Goal: Task Accomplishment & Management: Use online tool/utility

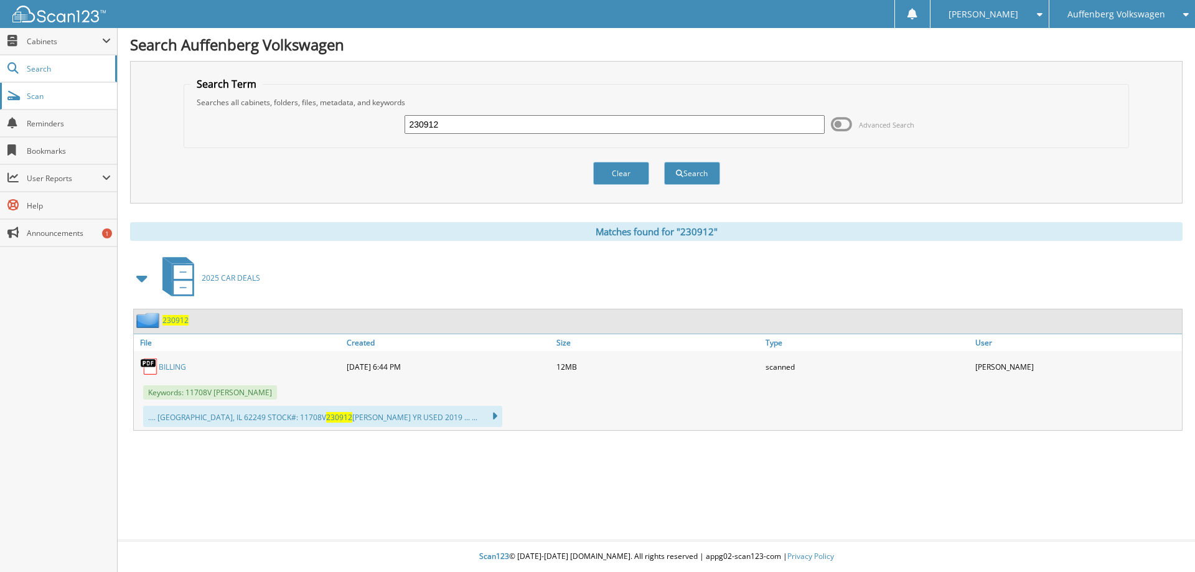
click at [29, 98] on span "Scan" at bounding box center [69, 96] width 84 height 11
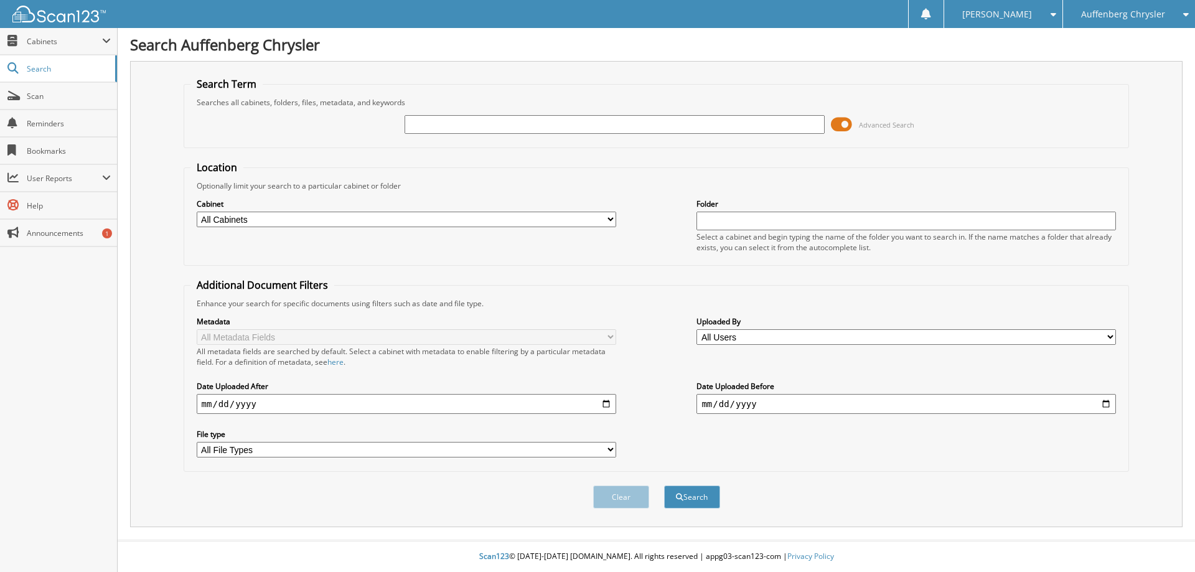
click at [840, 126] on span at bounding box center [841, 124] width 21 height 19
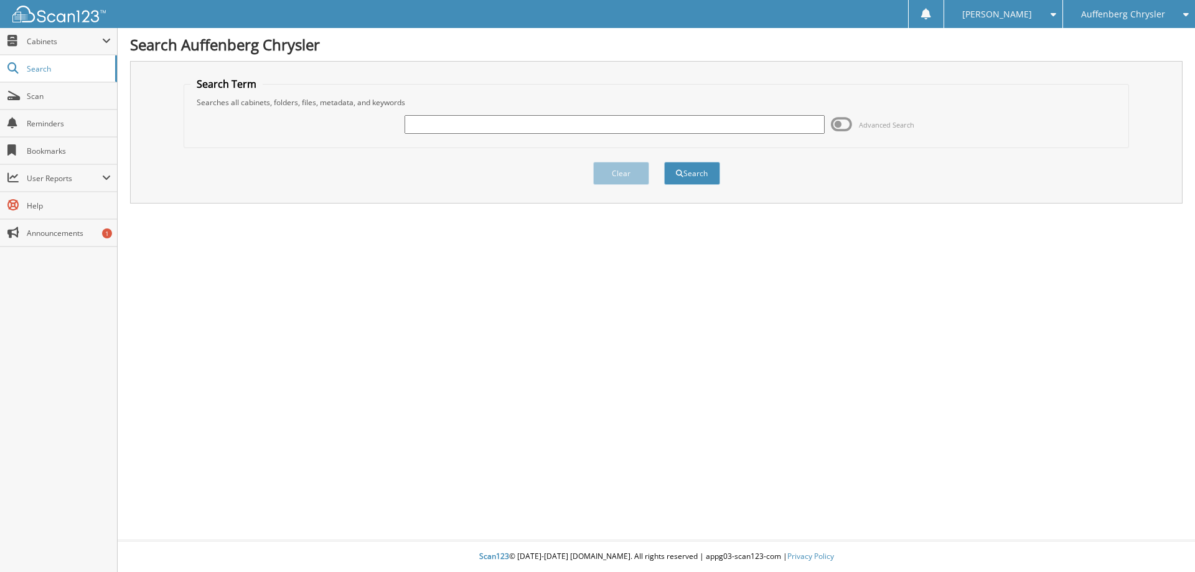
click at [465, 132] on input "text" at bounding box center [615, 124] width 420 height 19
type input "921108"
click at [695, 178] on button "Search" at bounding box center [692, 173] width 56 height 23
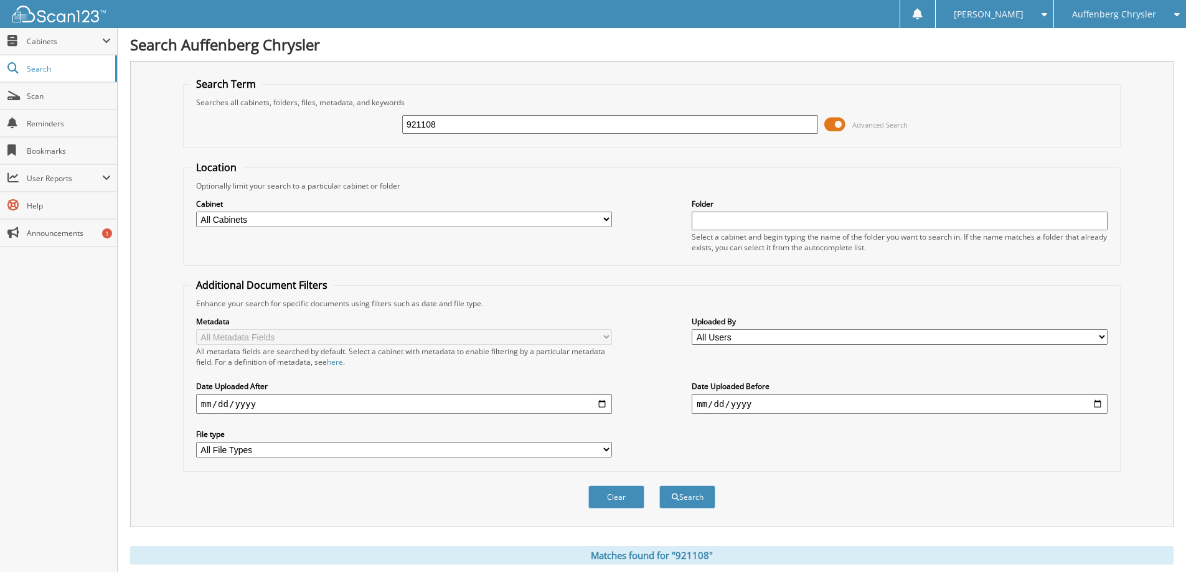
click at [837, 121] on span at bounding box center [834, 124] width 21 height 19
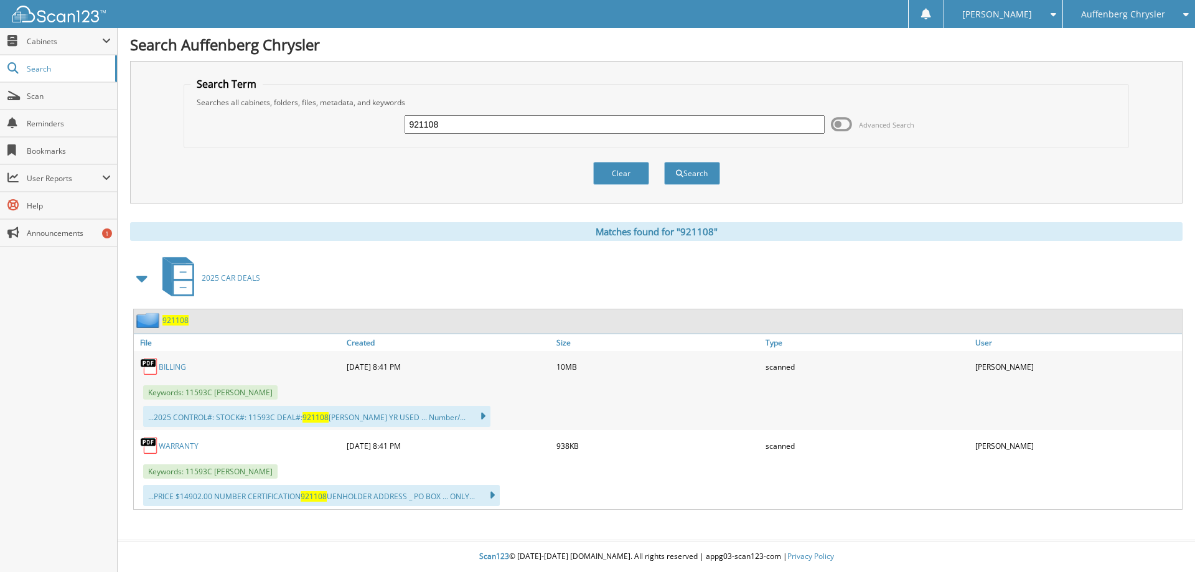
click at [171, 368] on link "BILLING" at bounding box center [172, 367] width 27 height 11
click at [1128, 18] on span "Auffenberg Chrysler" at bounding box center [1123, 14] width 84 height 7
click at [1129, 39] on link "Auffenberg Ford North" at bounding box center [1129, 39] width 132 height 22
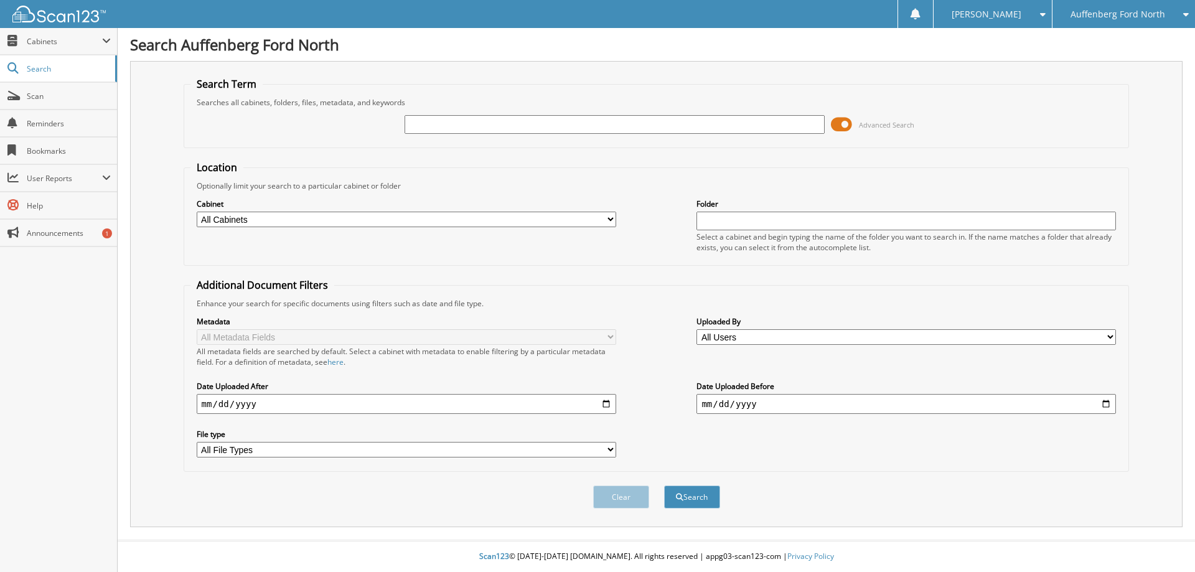
click at [841, 123] on span at bounding box center [841, 124] width 21 height 19
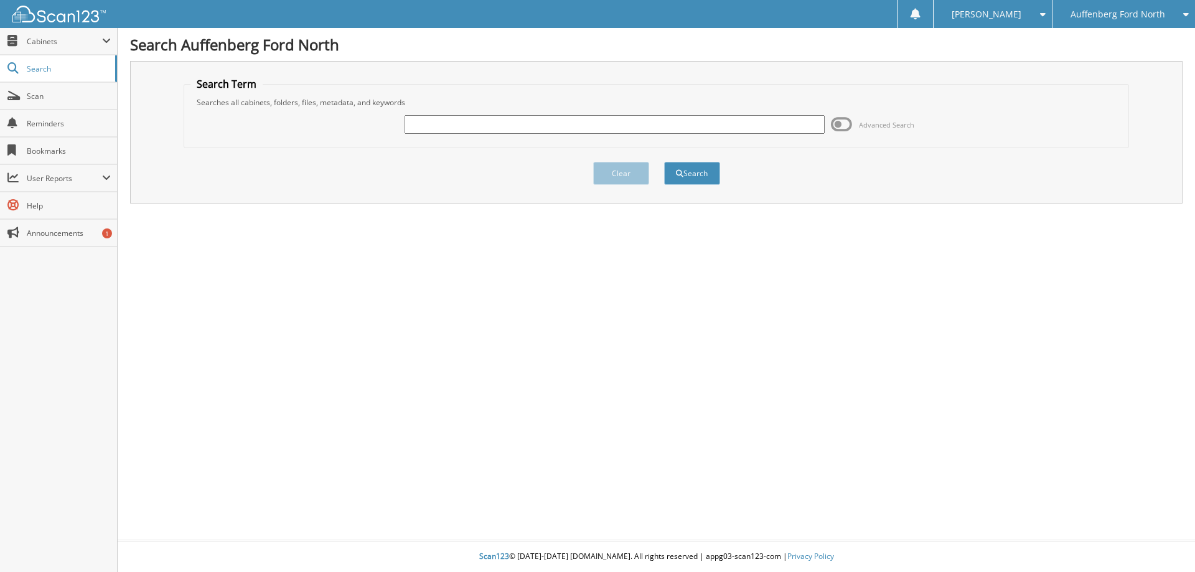
click at [472, 125] on input "text" at bounding box center [615, 124] width 420 height 19
type input "650534"
click at [698, 182] on button "Search" at bounding box center [692, 173] width 56 height 23
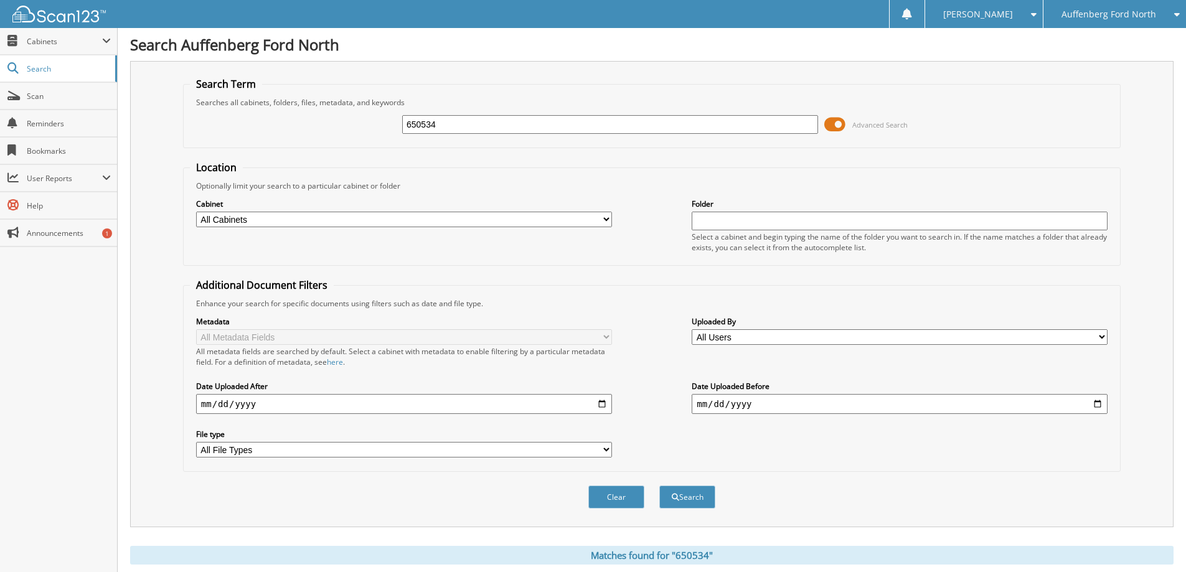
click at [841, 126] on span at bounding box center [834, 124] width 21 height 19
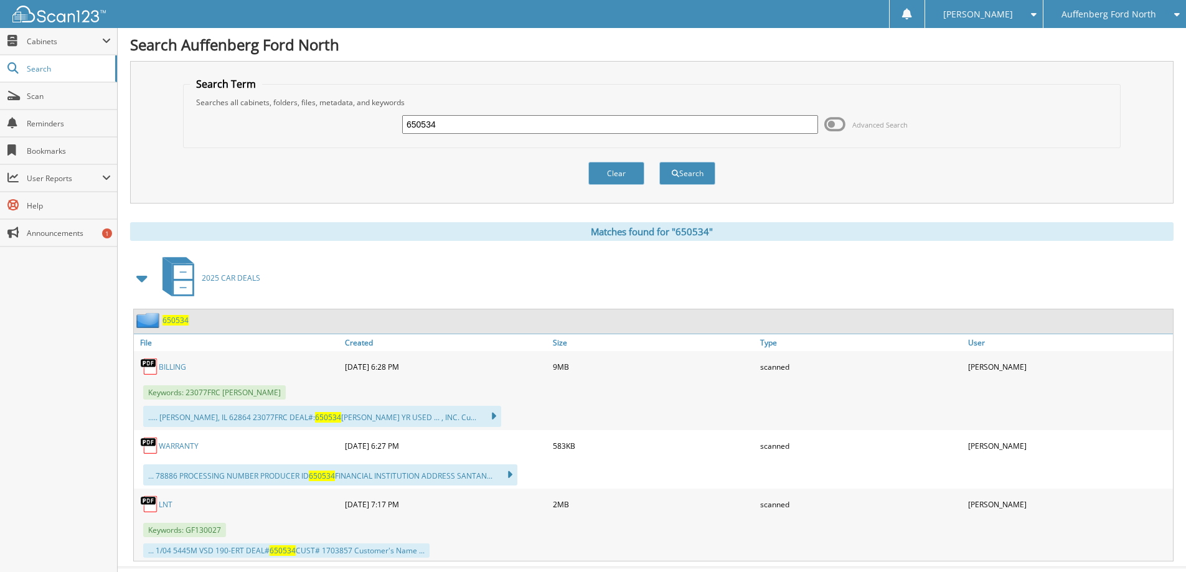
click at [170, 366] on link "BILLING" at bounding box center [172, 367] width 27 height 11
